Goal: Task Accomplishment & Management: Use online tool/utility

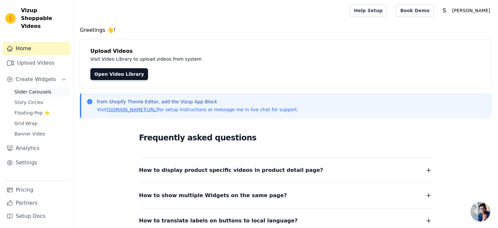
click at [34, 88] on span "Slider Carousels" at bounding box center [32, 91] width 37 height 7
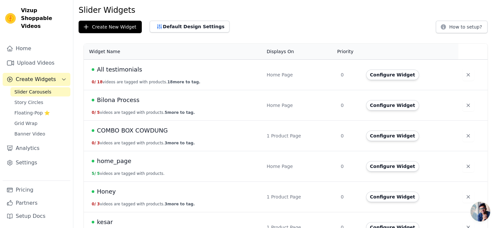
scroll to position [33, 0]
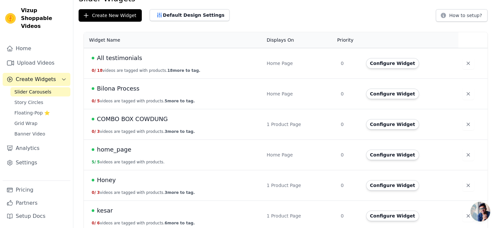
click at [115, 153] on span "home_page" at bounding box center [114, 149] width 34 height 9
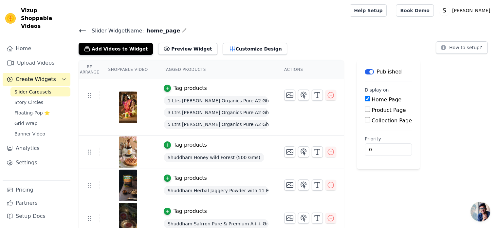
click at [198, 99] on span "1 Ltrs [PERSON_NAME] Organics Pure A2 Ghee" at bounding box center [216, 100] width 105 height 9
click at [127, 103] on img at bounding box center [128, 106] width 18 height 31
click at [29, 42] on link "Home" at bounding box center [37, 48] width 68 height 13
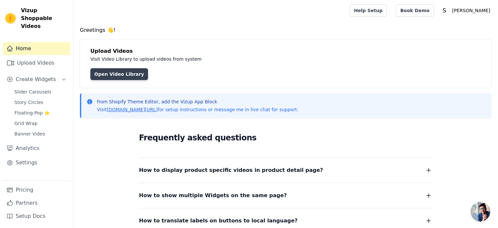
click at [119, 74] on link "Open Video Library" at bounding box center [119, 74] width 58 height 12
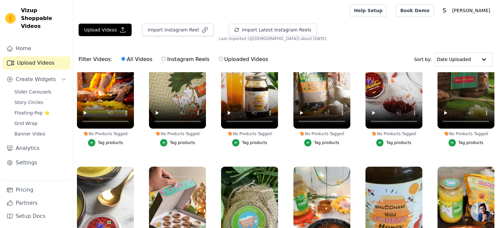
scroll to position [33, 0]
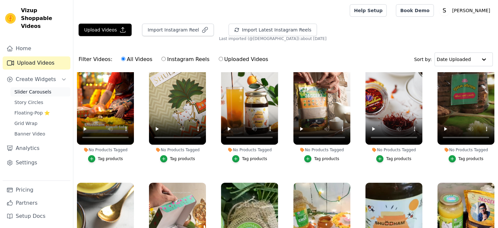
click at [33, 88] on span "Slider Carousels" at bounding box center [32, 91] width 37 height 7
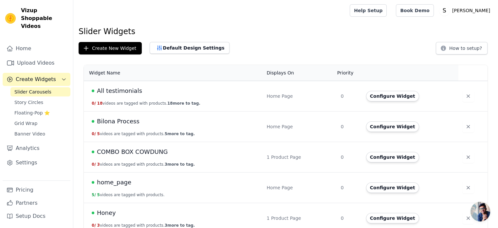
click at [116, 121] on span "Bilona Process" at bounding box center [118, 121] width 43 height 9
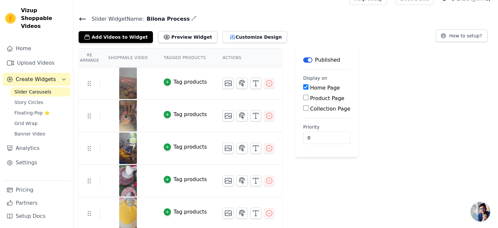
scroll to position [12, 0]
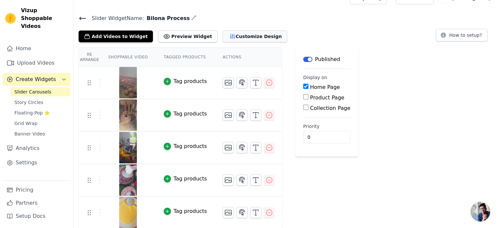
click at [223, 32] on button "Customize Design" at bounding box center [255, 36] width 65 height 12
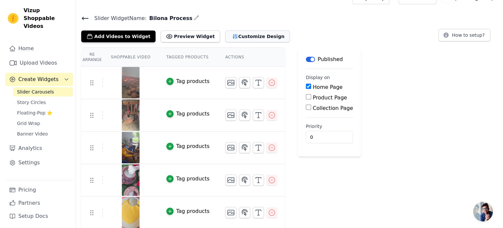
scroll to position [0, 0]
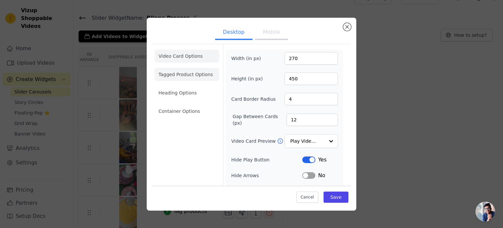
click at [175, 78] on li "Tagged Product Options" at bounding box center [187, 74] width 65 height 13
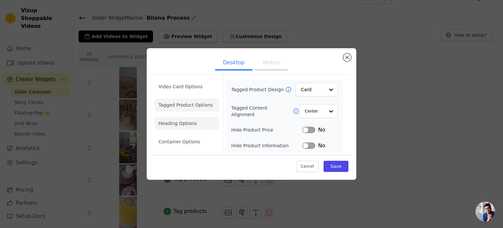
click at [185, 121] on li "Heading Options" at bounding box center [187, 123] width 65 height 13
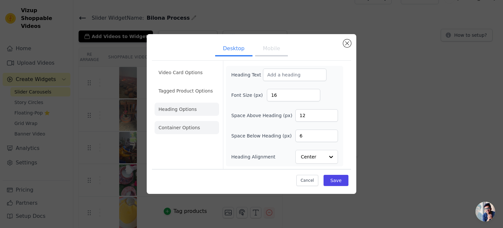
click at [187, 131] on li "Container Options" at bounding box center [187, 127] width 65 height 13
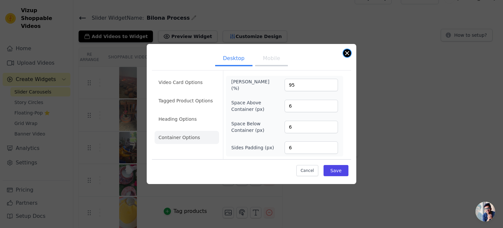
click at [347, 54] on button "Close modal" at bounding box center [347, 53] width 8 height 8
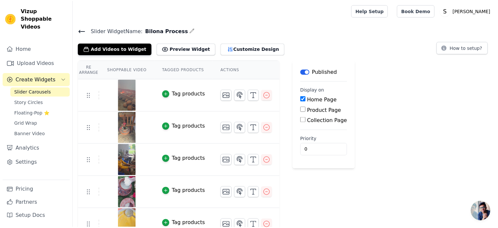
scroll to position [12, 0]
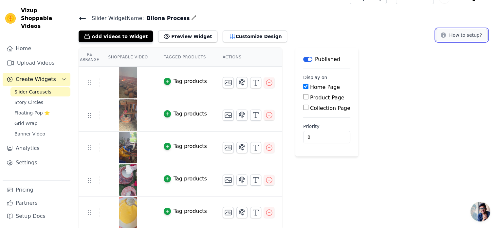
click at [474, 34] on button "How to setup?" at bounding box center [462, 35] width 52 height 12
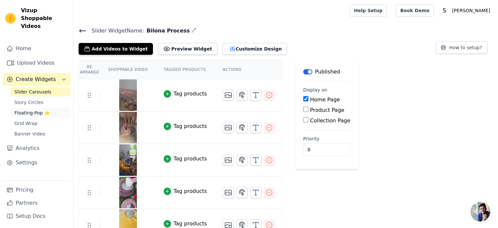
click at [39, 109] on span "Floating-Pop ⭐" at bounding box center [31, 112] width 35 height 7
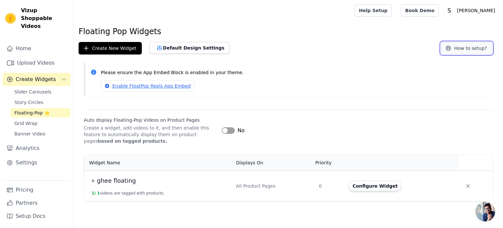
click at [469, 47] on button "How to setup?" at bounding box center [467, 48] width 52 height 12
click at [42, 88] on span "Slider Carousels" at bounding box center [32, 91] width 37 height 7
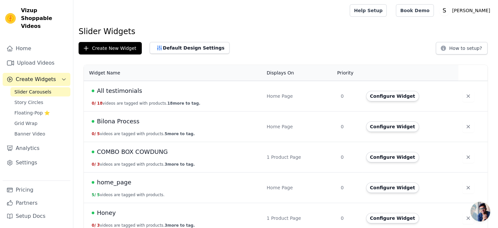
scroll to position [68, 0]
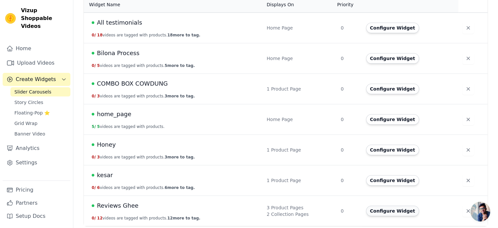
click at [394, 211] on button "Configure Widget" at bounding box center [392, 210] width 53 height 10
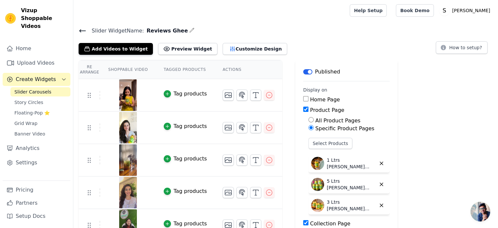
click at [64, 75] on button "Create Widgets" at bounding box center [37, 79] width 68 height 13
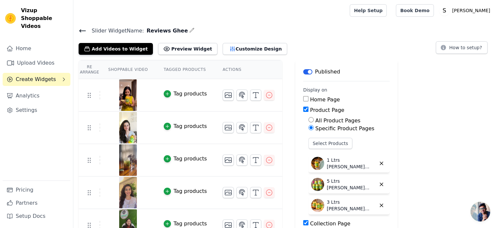
click at [61, 73] on button "Create Widgets" at bounding box center [37, 79] width 68 height 13
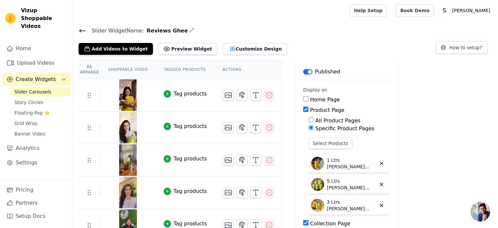
click at [33, 88] on span "Slider Carousels" at bounding box center [32, 91] width 37 height 7
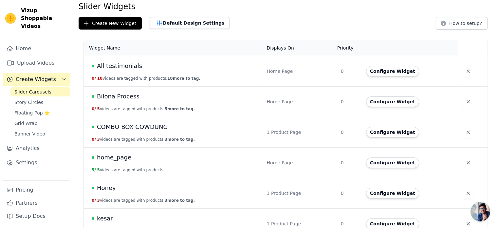
scroll to position [66, 0]
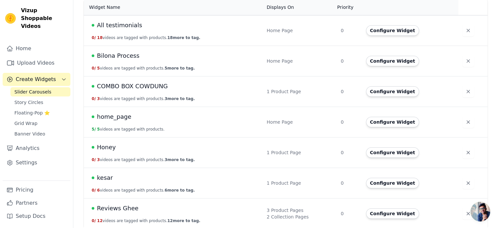
click at [114, 118] on span "home_page" at bounding box center [114, 116] width 34 height 9
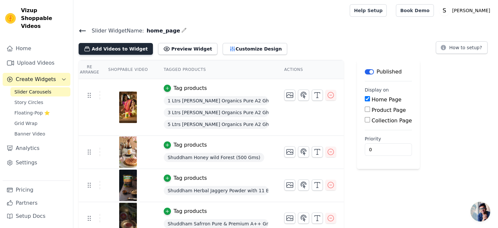
click at [122, 49] on button "Add Videos to Widget" at bounding box center [116, 49] width 74 height 12
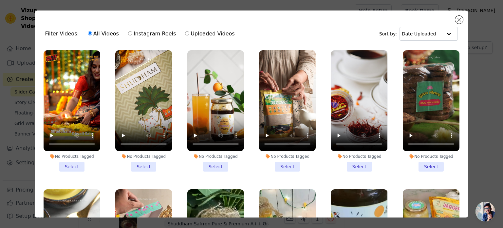
click at [71, 164] on li "No Products Tagged Select" at bounding box center [72, 110] width 57 height 121
click at [0, 0] on input "No Products Tagged Select" at bounding box center [0, 0] width 0 height 0
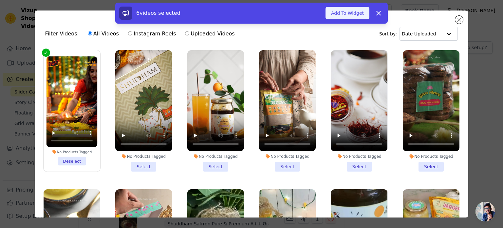
click at [360, 15] on button "Add To Widget" at bounding box center [348, 13] width 44 height 12
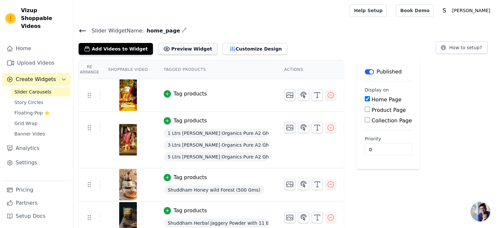
click at [178, 48] on button "Preview Widget" at bounding box center [187, 49] width 59 height 12
click at [183, 87] on td "Tag products" at bounding box center [216, 95] width 121 height 32
click at [184, 92] on div "Tag products" at bounding box center [190, 94] width 33 height 8
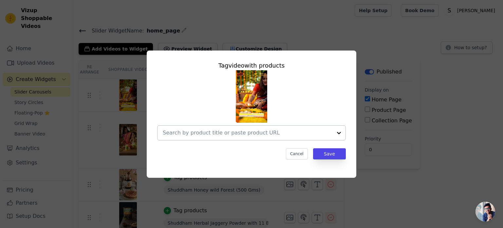
click at [268, 136] on input "text" at bounding box center [248, 133] width 170 height 8
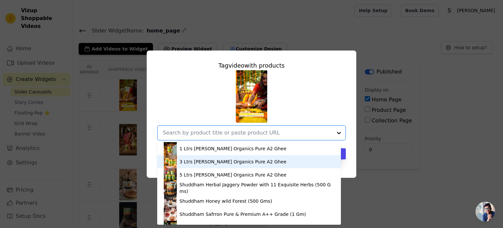
click at [241, 162] on div "3 Ltrs [PERSON_NAME] Organics Pure A2 Ghee" at bounding box center [232, 161] width 107 height 7
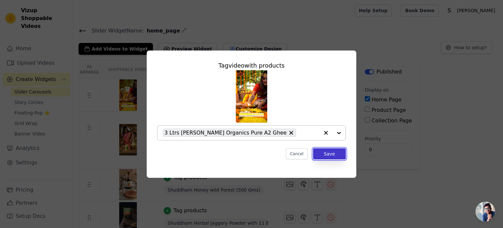
click at [331, 155] on button "Save" at bounding box center [329, 153] width 33 height 11
